Goal: Task Accomplishment & Management: Manage account settings

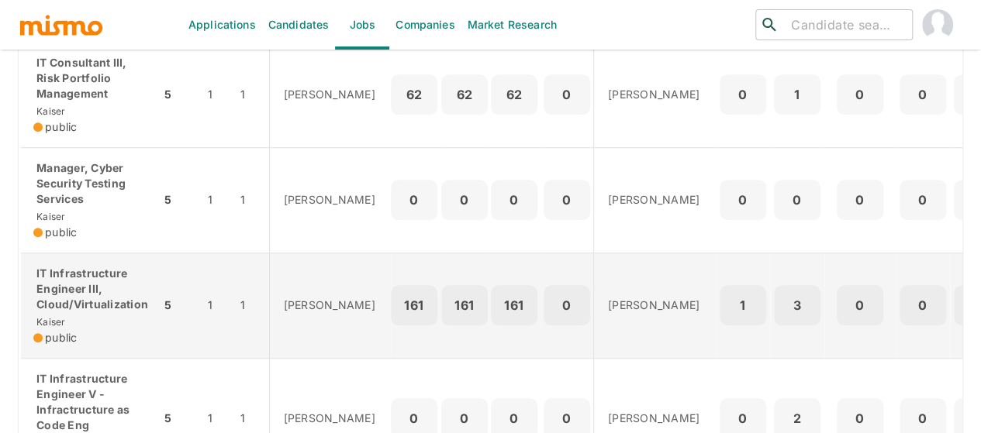
scroll to position [465, 0]
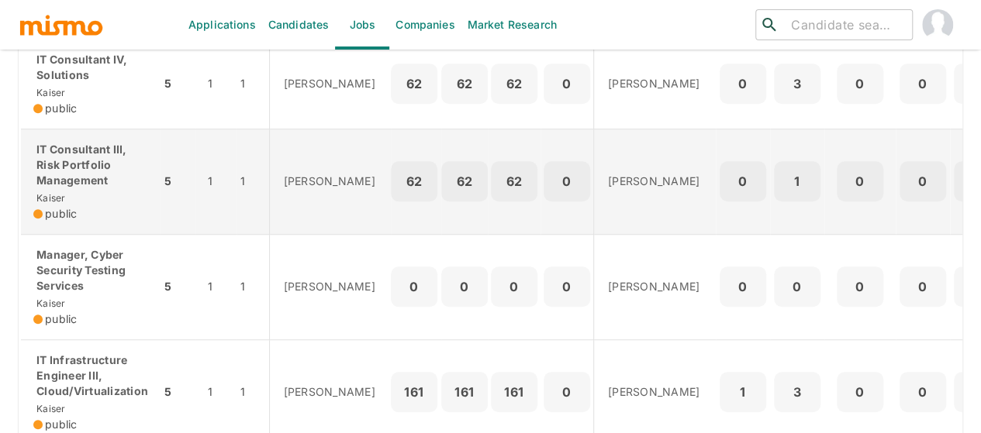
click at [87, 188] on p "IT Consultant III, Risk Portfolio Management" at bounding box center [90, 165] width 115 height 47
click at [98, 188] on p "IT Consultant III, Risk Portfolio Management" at bounding box center [90, 165] width 115 height 47
click at [87, 188] on p "IT Consultant III, Risk Portfolio Management" at bounding box center [90, 165] width 115 height 47
click at [81, 188] on p "IT Consultant III, Risk Portfolio Management" at bounding box center [90, 165] width 115 height 47
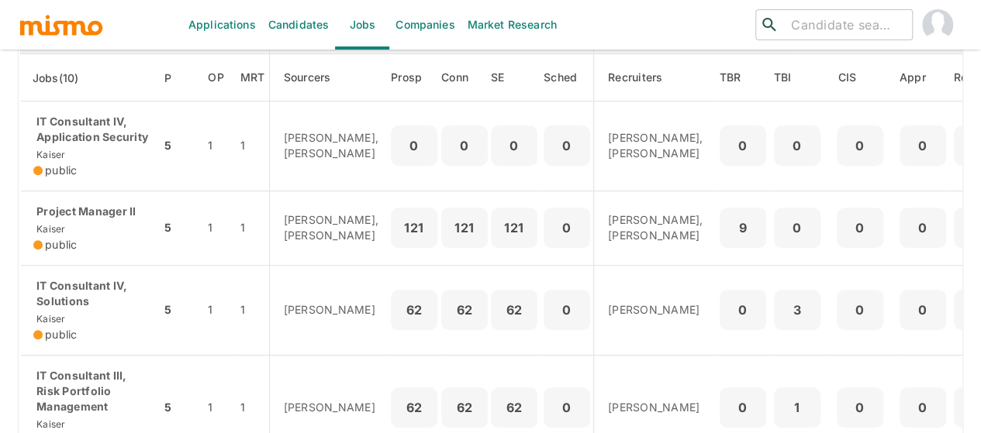
scroll to position [233, 0]
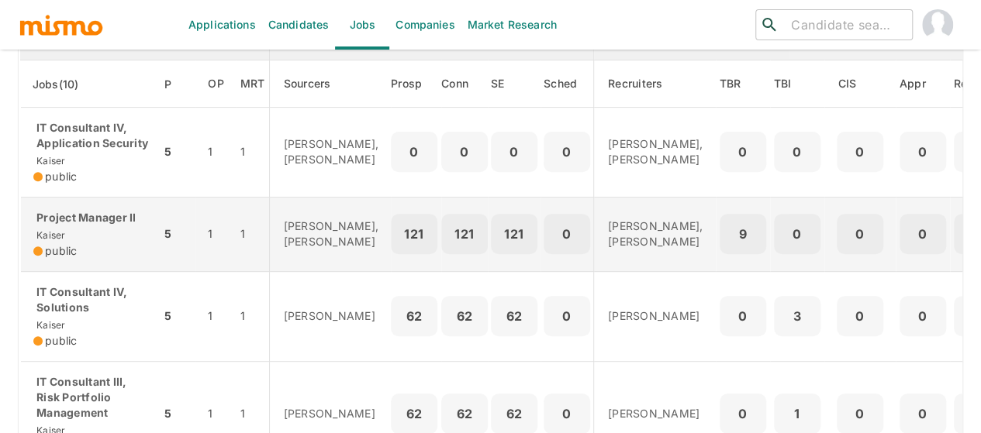
click at [88, 255] on div "Project Manager II Kaiser public" at bounding box center [90, 234] width 115 height 49
click at [82, 256] on div "Project Manager II Kaiser public" at bounding box center [90, 234] width 115 height 49
click at [65, 259] on div "Project Manager II Kaiser public" at bounding box center [90, 234] width 115 height 49
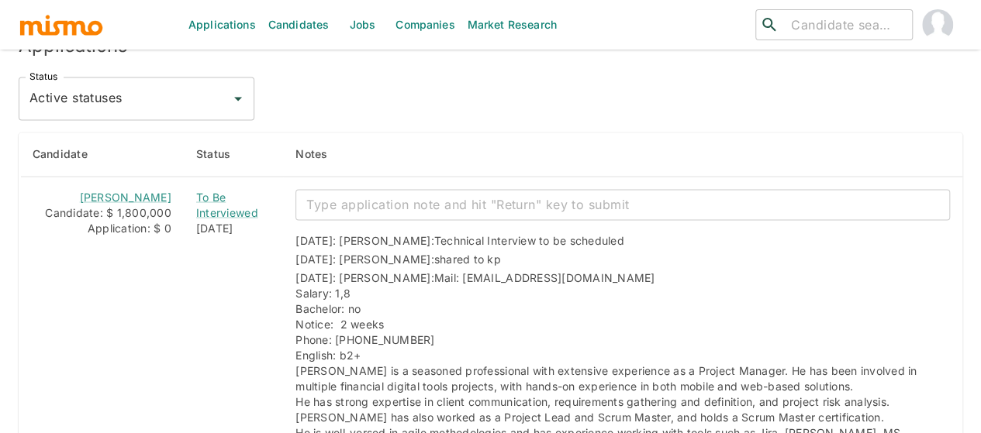
scroll to position [1335, 0]
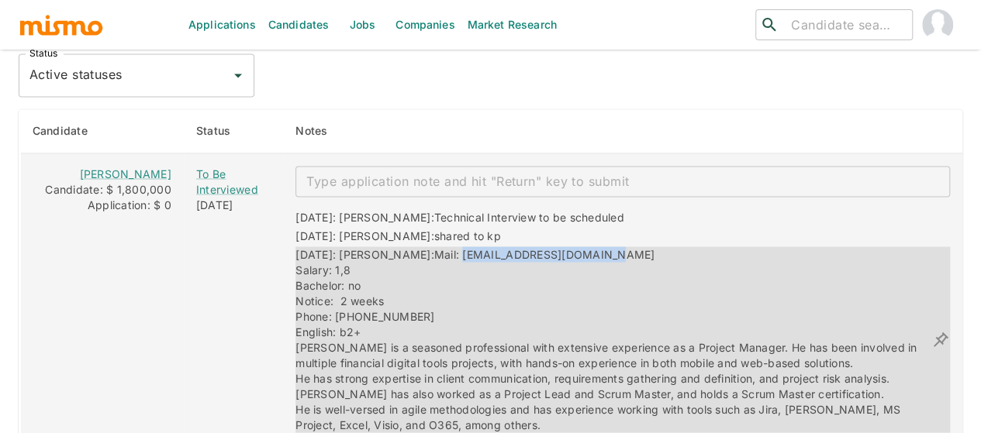
drag, startPoint x: 573, startPoint y: 216, endPoint x: 417, endPoint y: 209, distance: 156.0
click at [417, 247] on div "10/03/2025: Kaiser: Mail: leosolano229@hotmail.com Salary: 1,8 Bachelor: no Not…" at bounding box center [613, 340] width 636 height 186
drag, startPoint x: 448, startPoint y: 218, endPoint x: 356, endPoint y: 206, distance: 93.0
click at [356, 247] on div "10/03/2025: Kaiser: Mail: leosolano229@hotmail.com Salary: 1,8 Bachelor: no Not…" at bounding box center [613, 340] width 636 height 186
drag, startPoint x: 416, startPoint y: 206, endPoint x: 645, endPoint y: 211, distance: 229.5
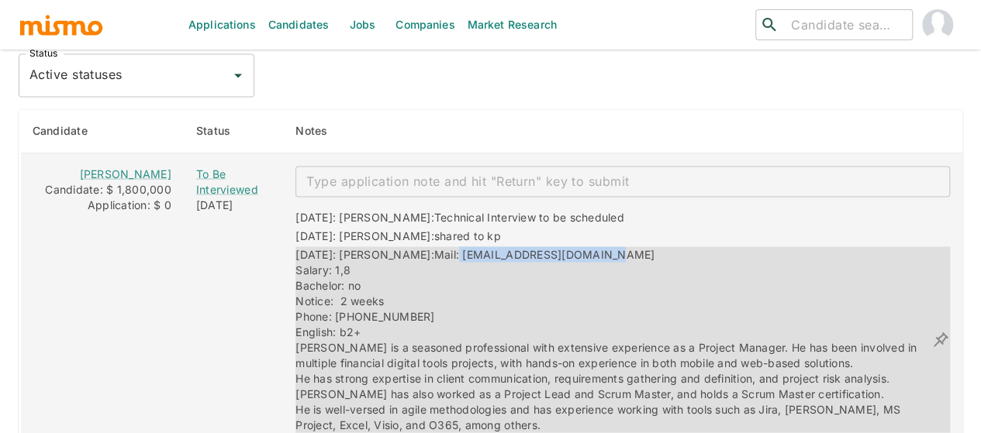
click at [645, 247] on div "10/03/2025: Kaiser: Mail: leosolano229@hotmail.com Salary: 1,8 Bachelor: no Not…" at bounding box center [613, 340] width 636 height 186
copy span "leosolano229@hotmail.com"
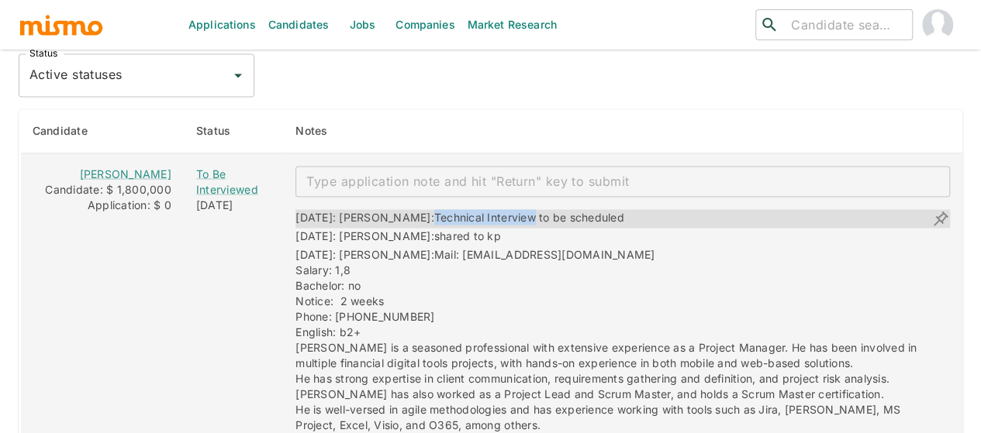
drag, startPoint x: 493, startPoint y: 171, endPoint x: 392, endPoint y: 172, distance: 100.8
click at [434, 210] on span "Technical Interview to be scheduled" at bounding box center [529, 216] width 190 height 13
copy span "Technical Interview"
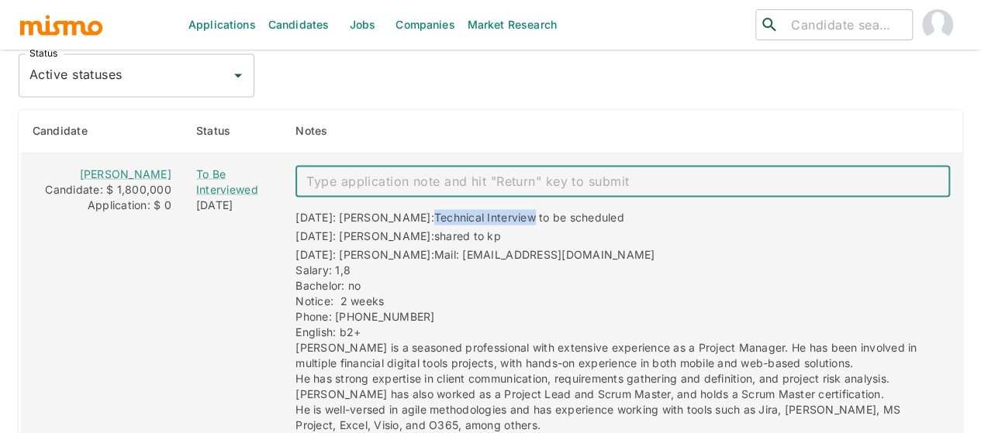
click at [315, 172] on textarea "enhanced table" at bounding box center [622, 181] width 633 height 18
paste textarea "Technical Interview"
type textarea "Technical Interview 10/14"
drag, startPoint x: 464, startPoint y: 134, endPoint x: 285, endPoint y: 129, distance: 179.1
click at [295, 166] on div "Technical Interview 10/14 x ​" at bounding box center [622, 181] width 654 height 31
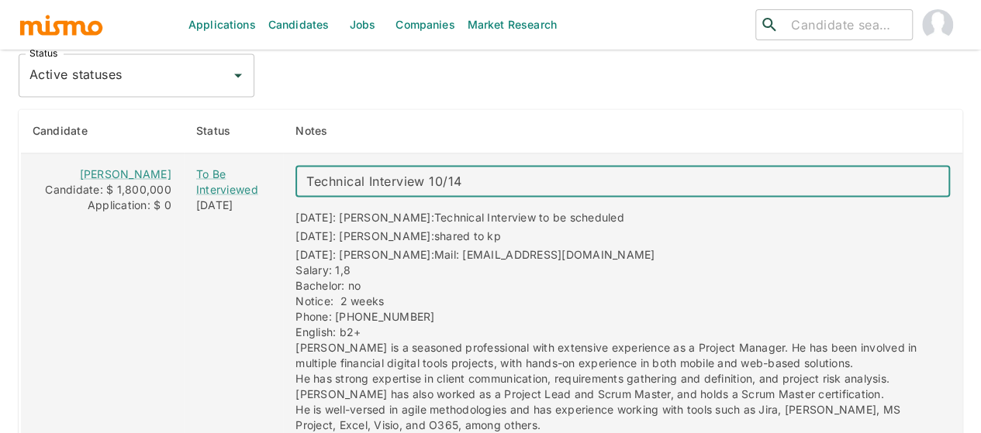
click at [473, 172] on textarea "Technical Interview 10/14" at bounding box center [622, 181] width 633 height 18
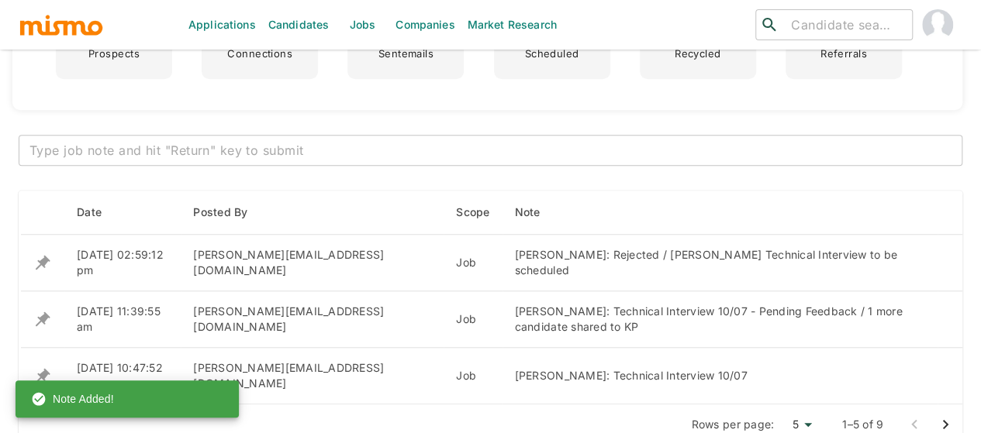
scroll to position [656, 0]
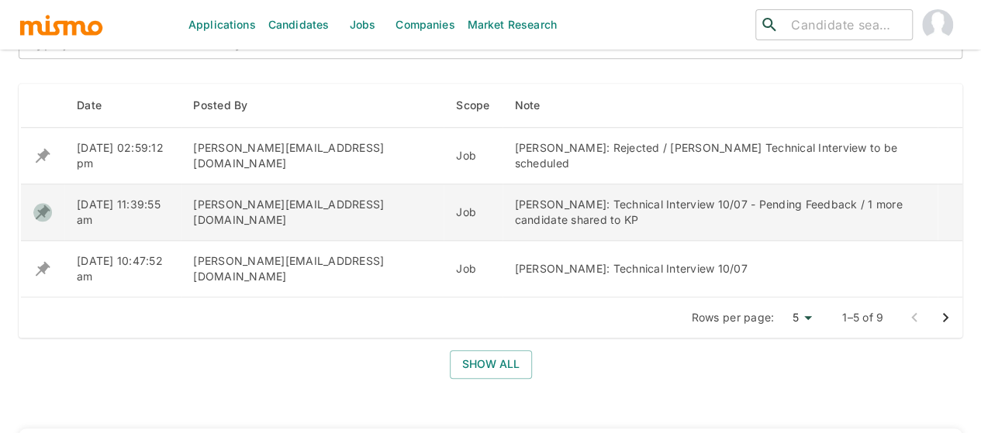
click at [38, 203] on icon "enhanced table" at bounding box center [42, 212] width 19 height 19
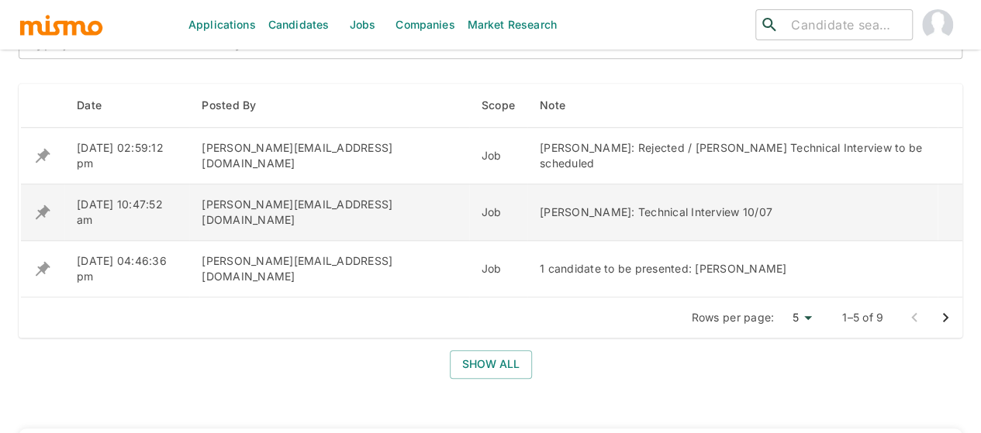
click at [46, 205] on icon "enhanced table" at bounding box center [43, 212] width 15 height 15
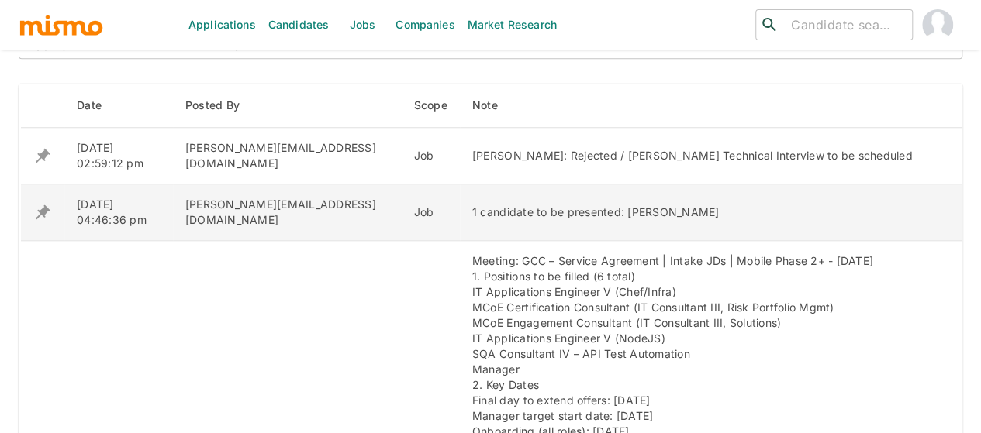
click at [44, 203] on icon "enhanced table" at bounding box center [42, 212] width 19 height 19
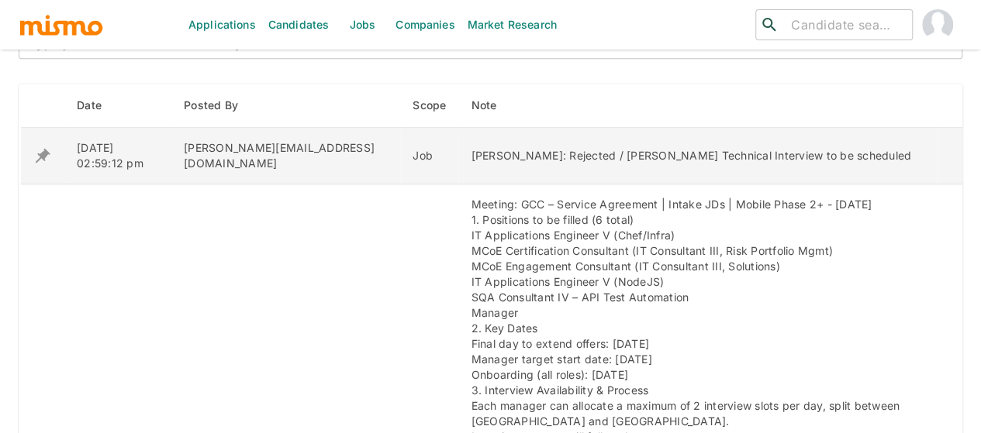
click at [42, 148] on icon "enhanced table" at bounding box center [42, 156] width 19 height 19
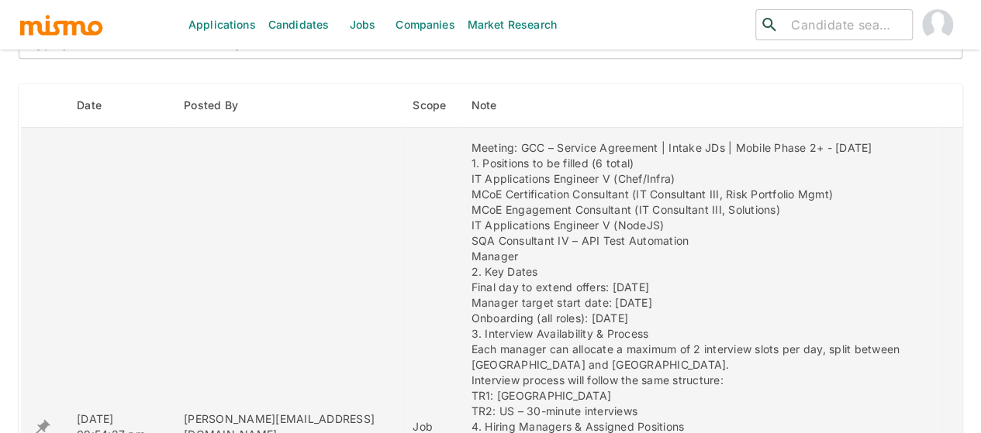
scroll to position [501, 0]
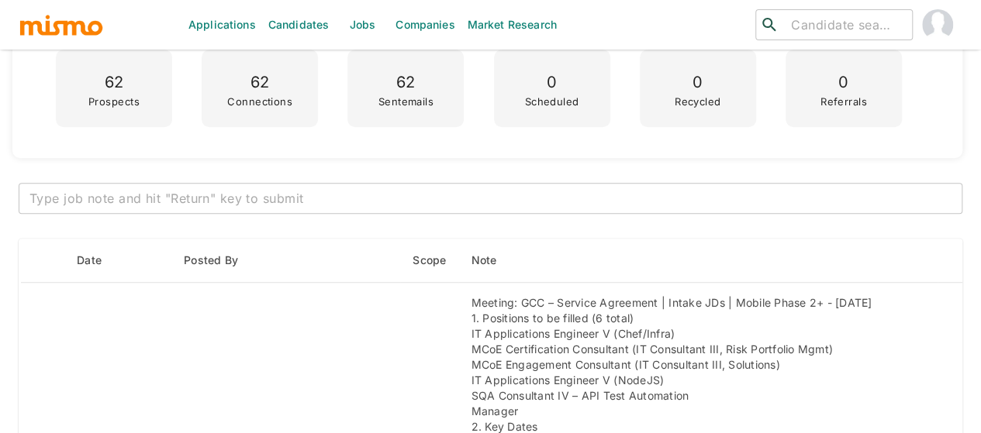
click at [166, 195] on textarea at bounding box center [490, 199] width 922 height 18
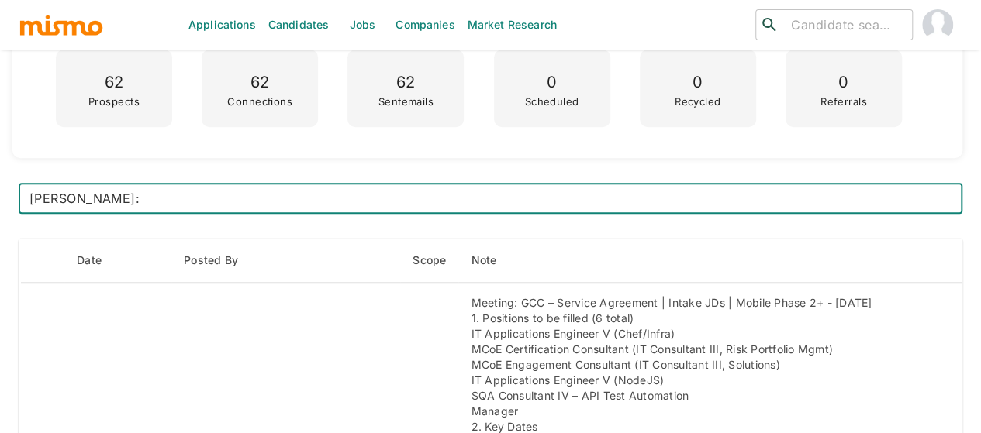
paste textarea "Technical Interview 10/14"
type textarea "Leonardo Solano: Technical Interview 10/14"
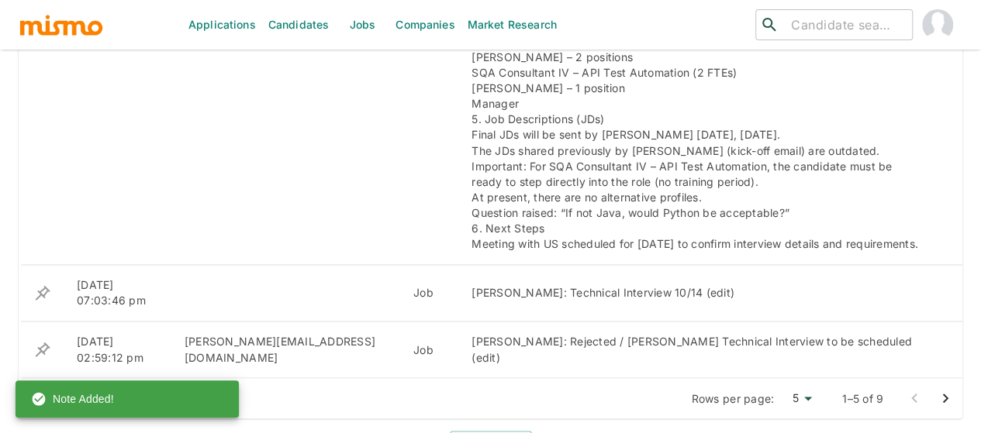
scroll to position [1121, 0]
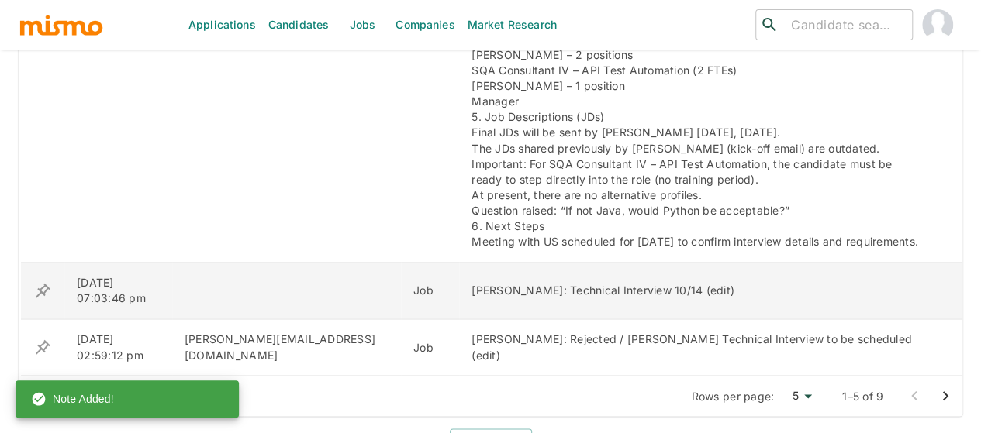
click at [44, 292] on icon "enhanced table" at bounding box center [43, 290] width 15 height 15
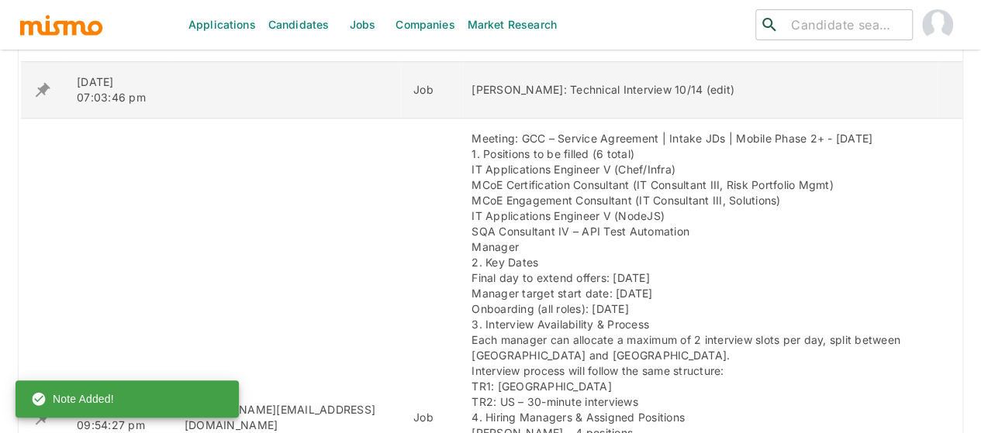
scroll to position [656, 0]
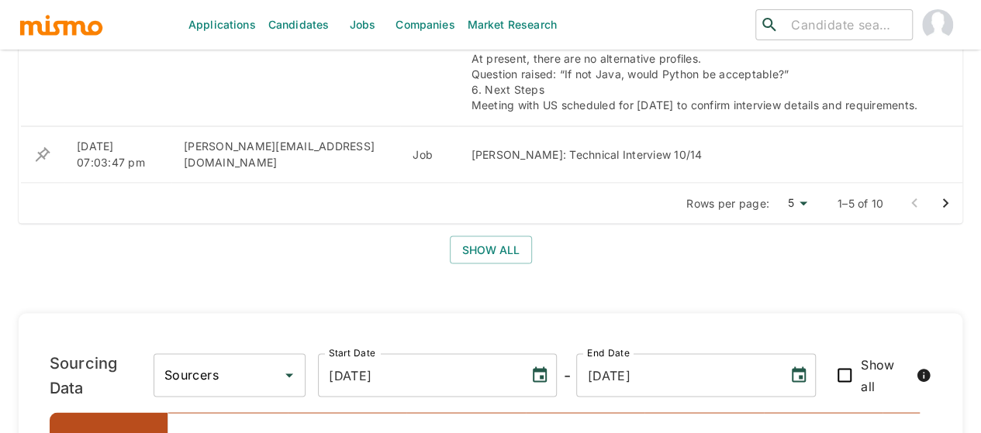
scroll to position [1318, 0]
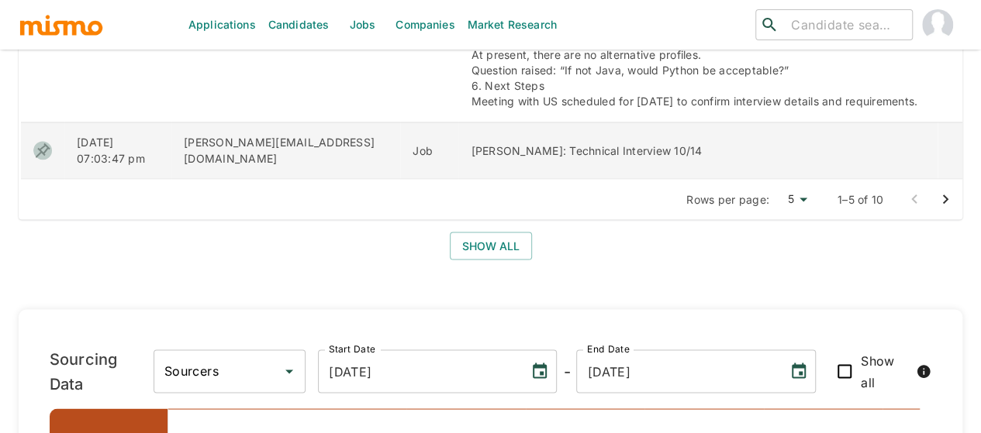
click at [50, 148] on icon "enhanced table" at bounding box center [42, 150] width 19 height 19
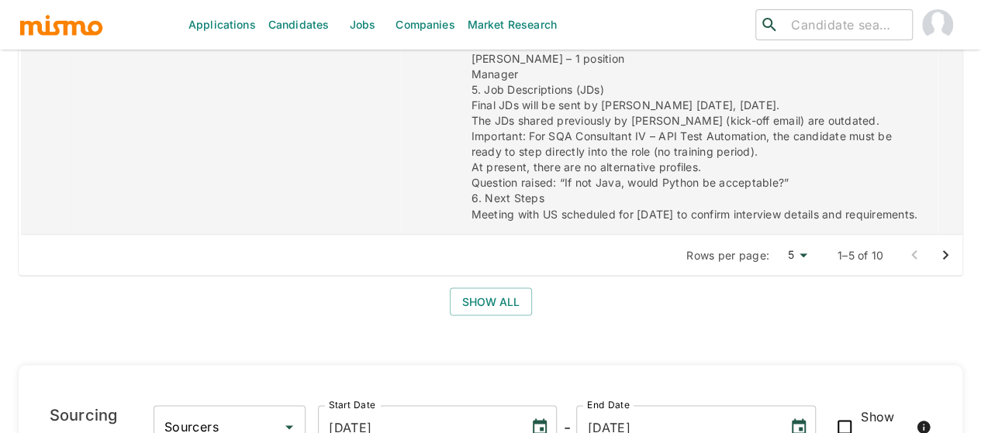
scroll to position [1318, 0]
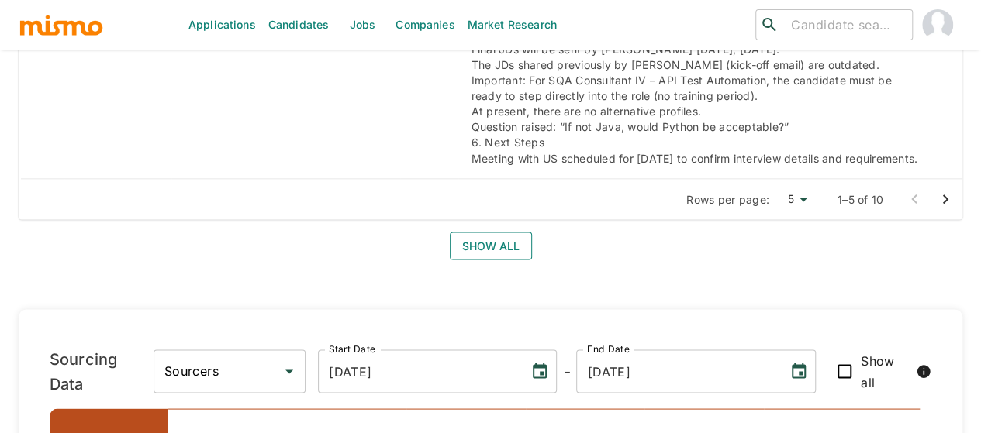
click at [469, 241] on button "Show all" at bounding box center [491, 246] width 82 height 29
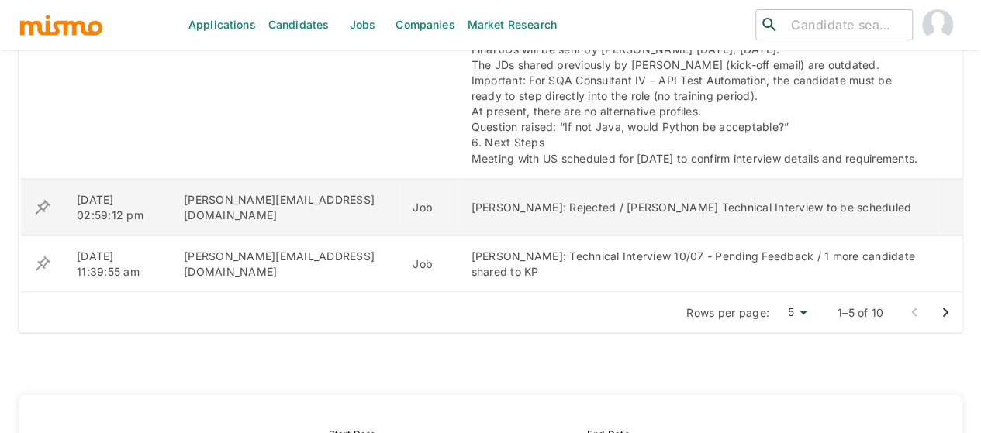
click at [43, 205] on icon "enhanced table" at bounding box center [42, 207] width 19 height 19
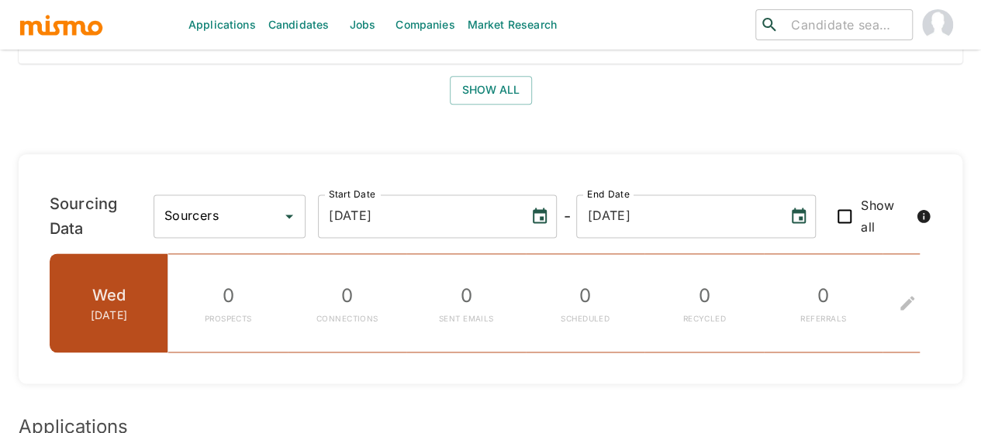
scroll to position [1240, 0]
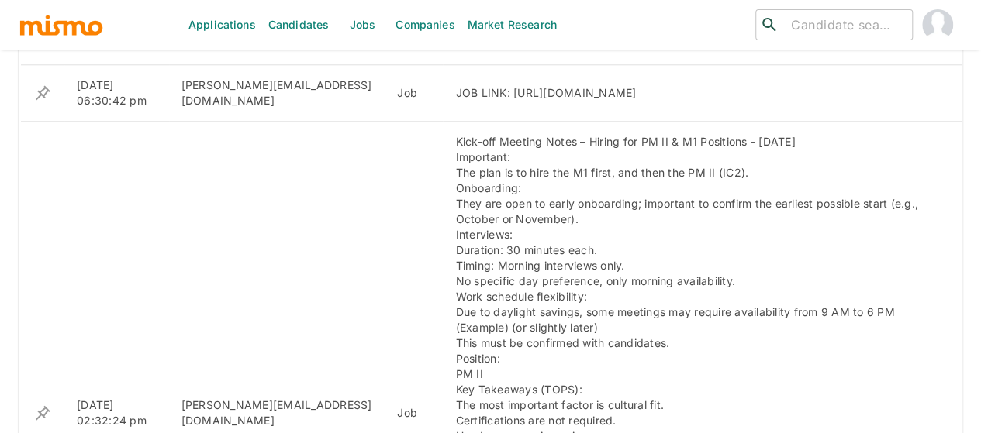
scroll to position [620, 0]
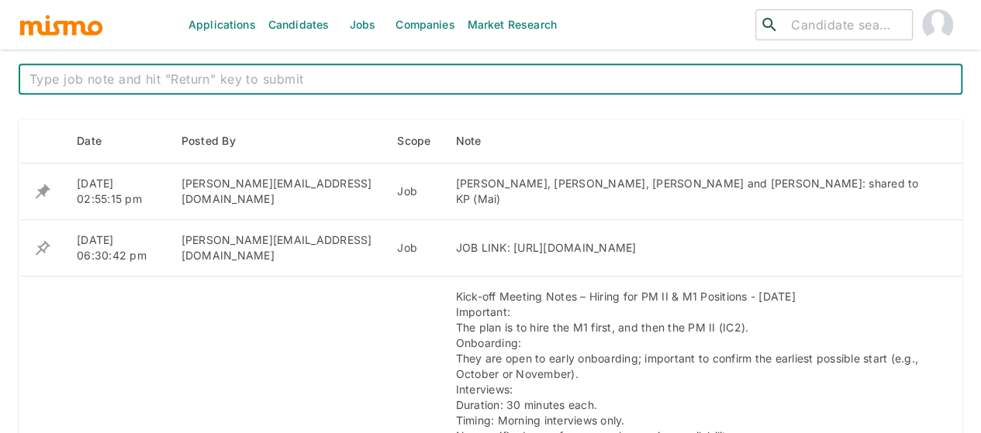
click at [295, 75] on textarea at bounding box center [490, 80] width 922 height 18
type textarea "9 candidates shared to KP (Mai)"
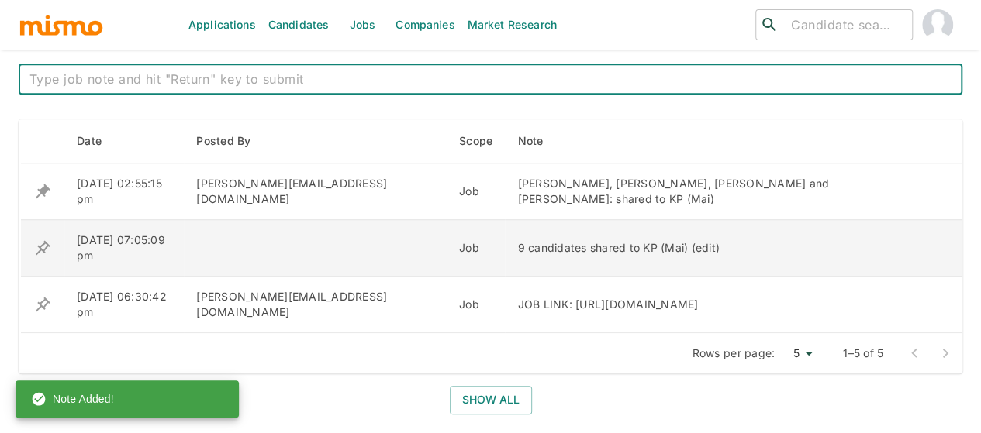
click at [45, 241] on icon "enhanced table" at bounding box center [43, 247] width 15 height 15
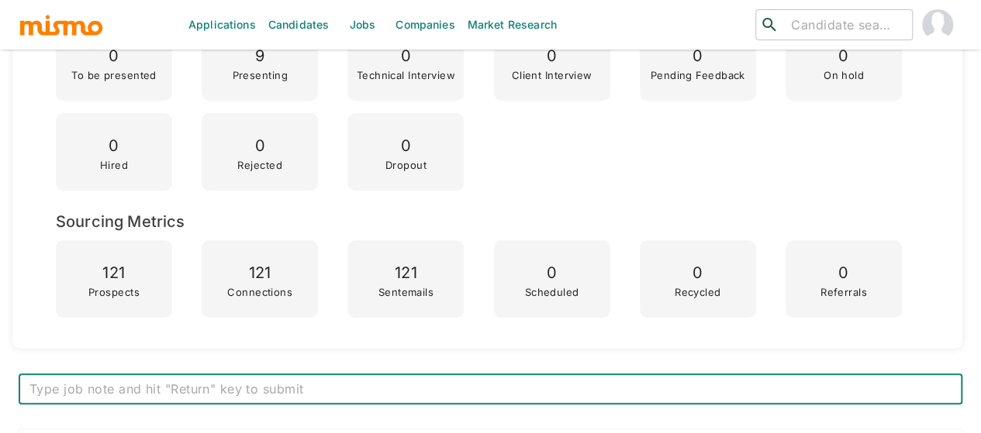
scroll to position [713, 0]
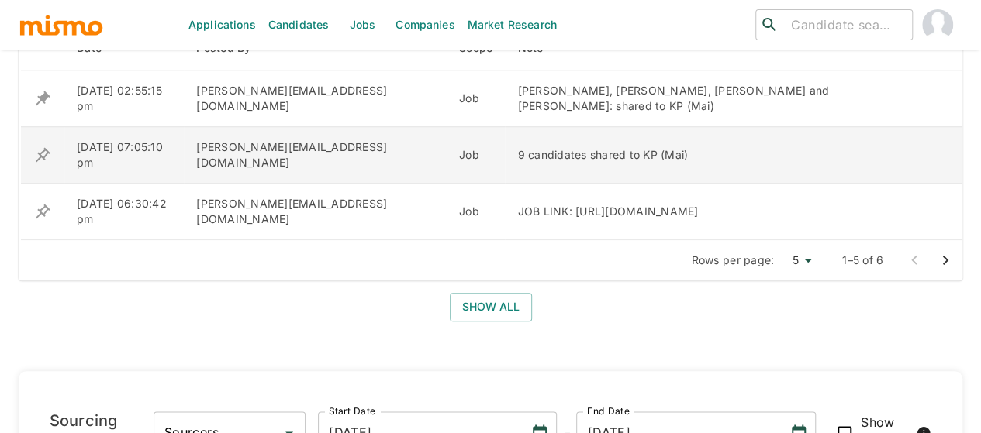
click at [41, 154] on icon "enhanced table" at bounding box center [43, 154] width 15 height 15
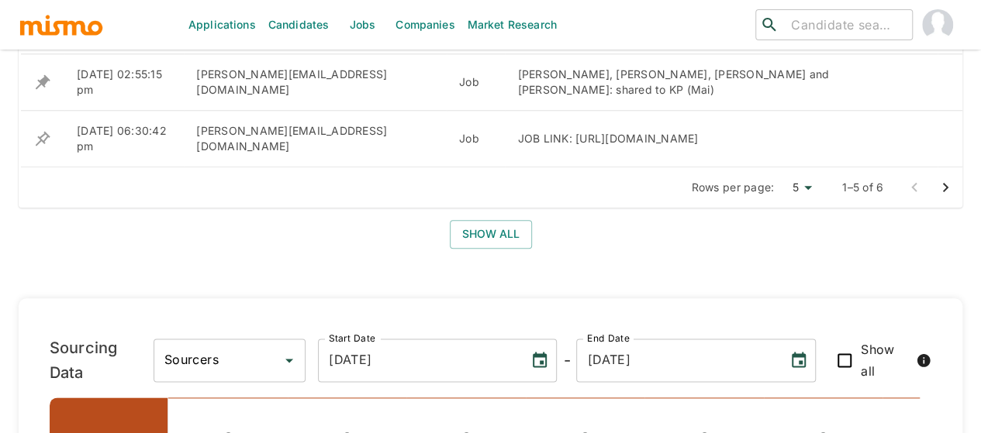
scroll to position [636, 0]
